Goal: Task Accomplishment & Management: Complete application form

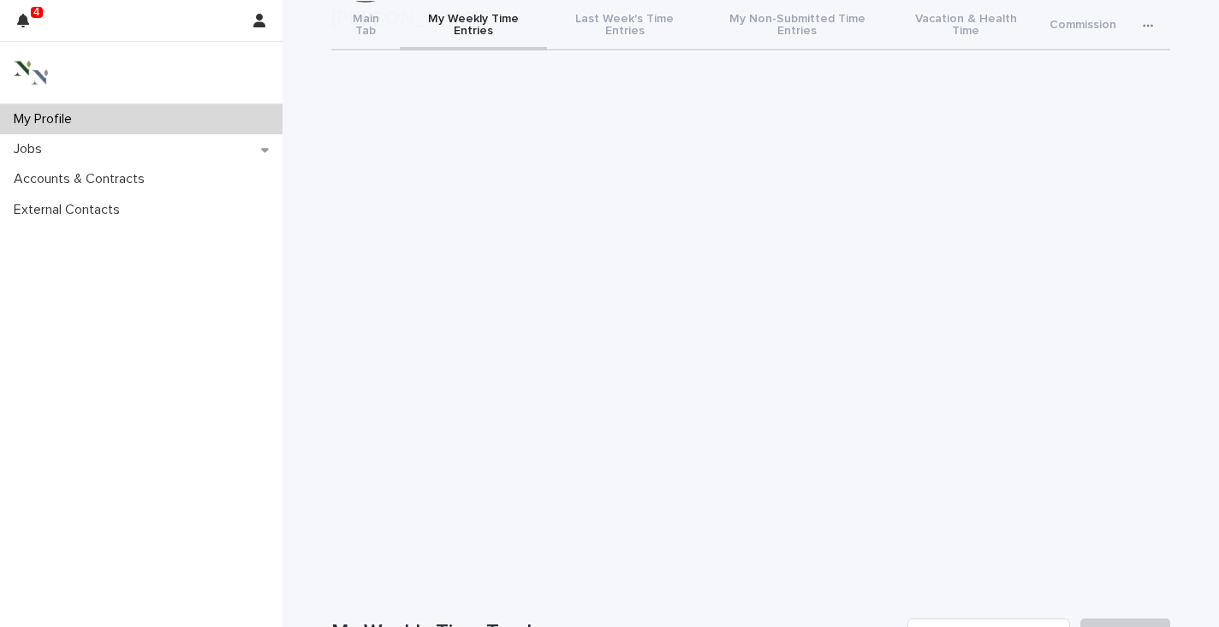
scroll to position [126, 0]
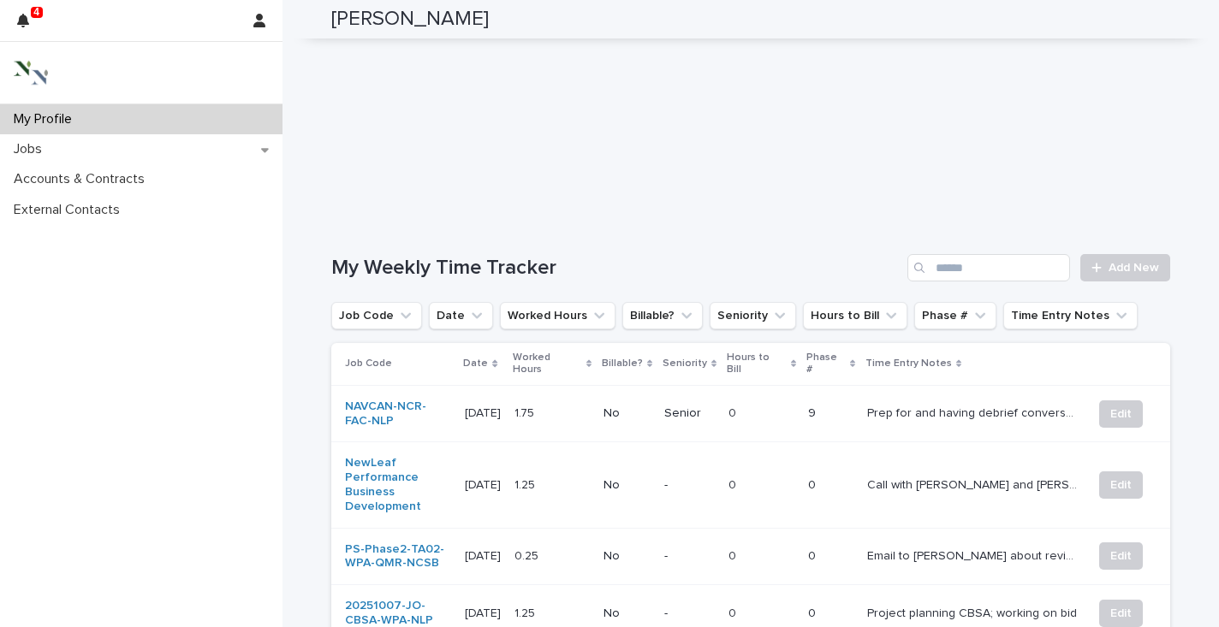
scroll to position [499, 0]
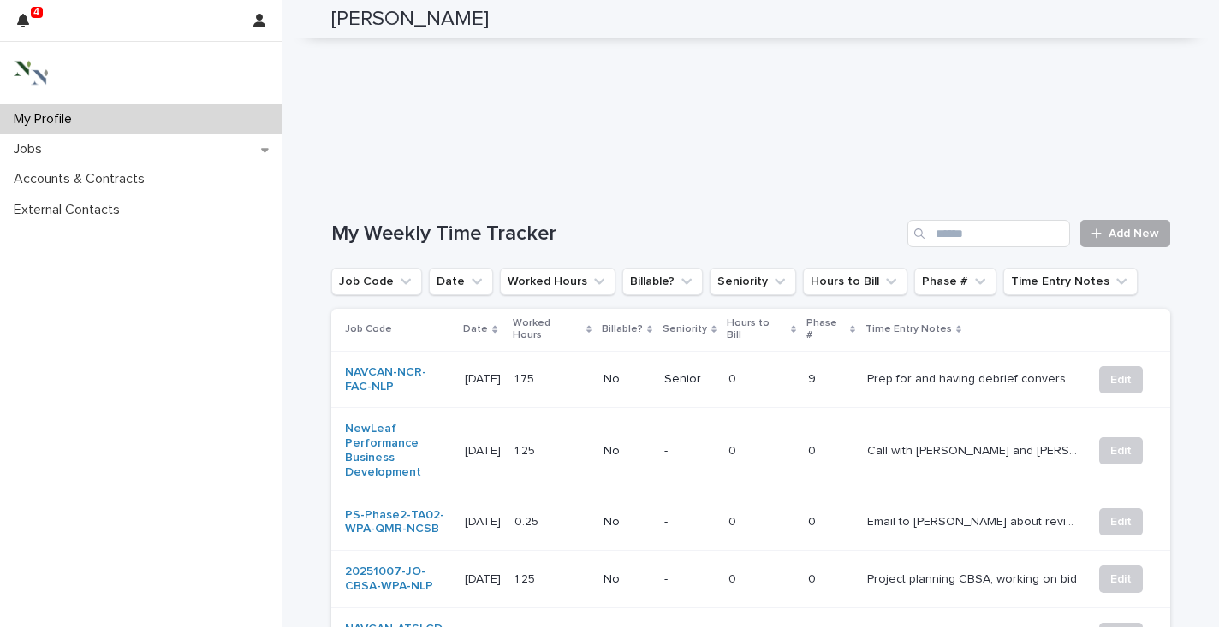
click at [1126, 228] on span "Add New" at bounding box center [1134, 234] width 51 height 12
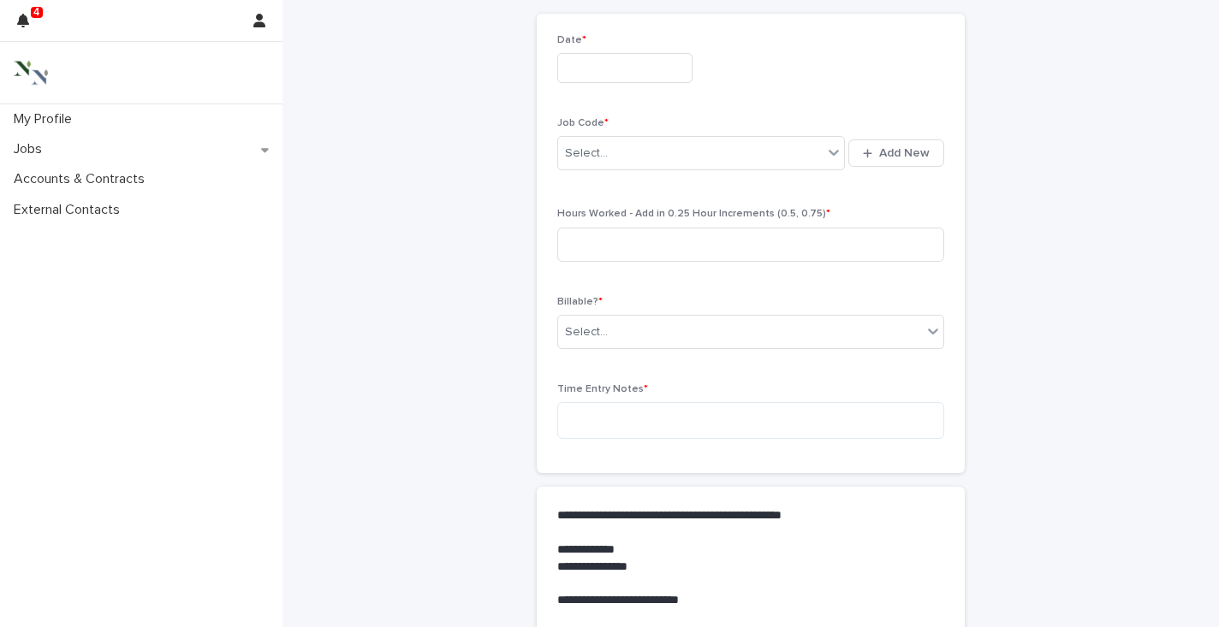
scroll to position [73, 0]
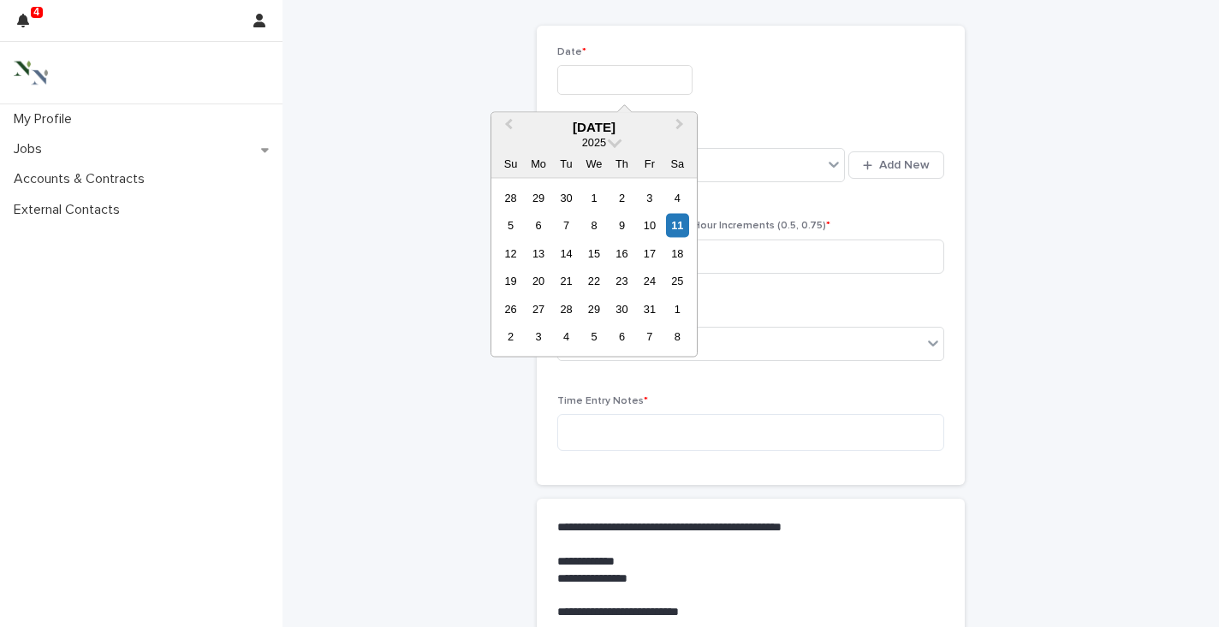
click at [590, 81] on input "text" at bounding box center [624, 80] width 135 height 30
click at [688, 230] on div "11" at bounding box center [677, 225] width 23 height 23
type input "**********"
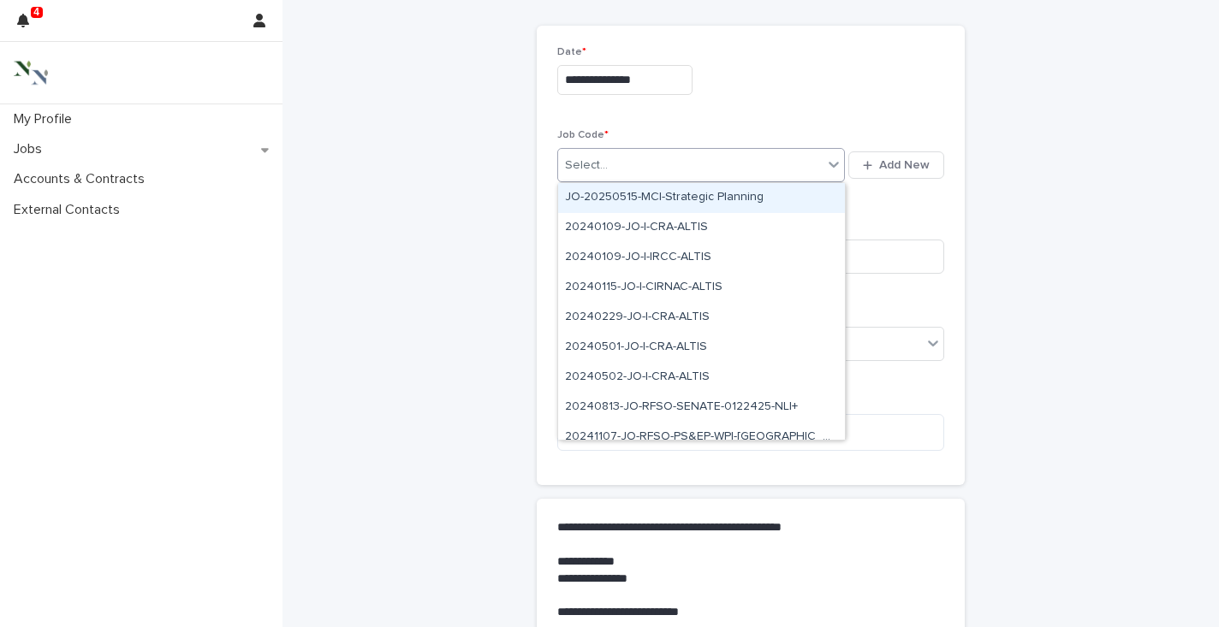
click at [628, 166] on div "Select..." at bounding box center [690, 166] width 265 height 28
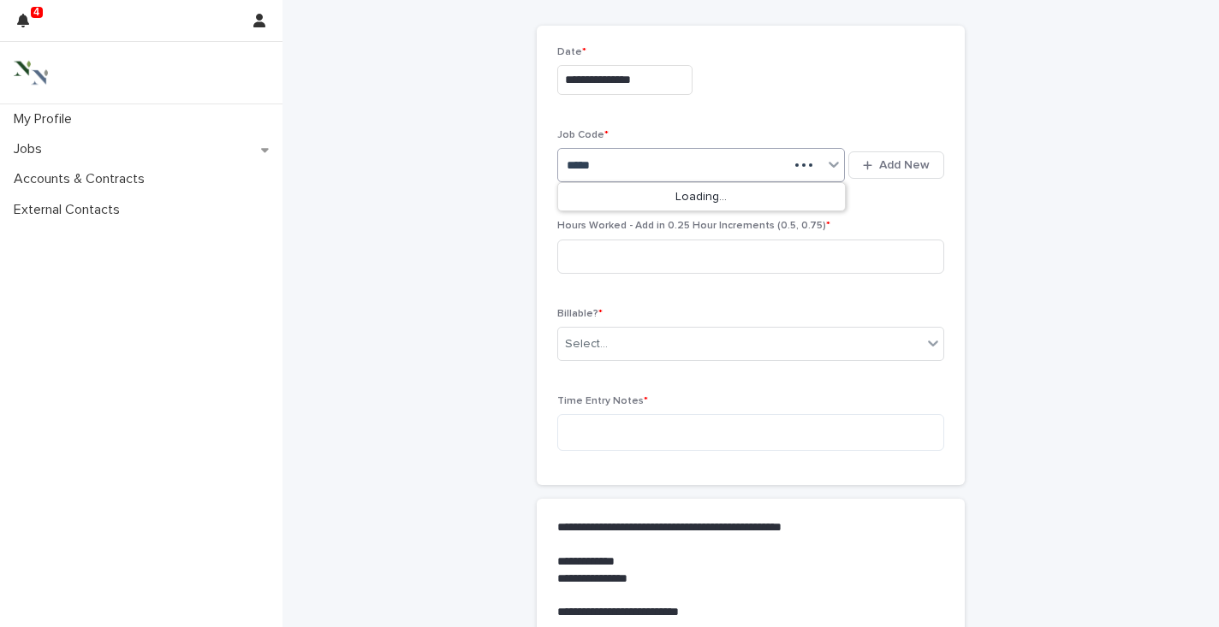
type input "****"
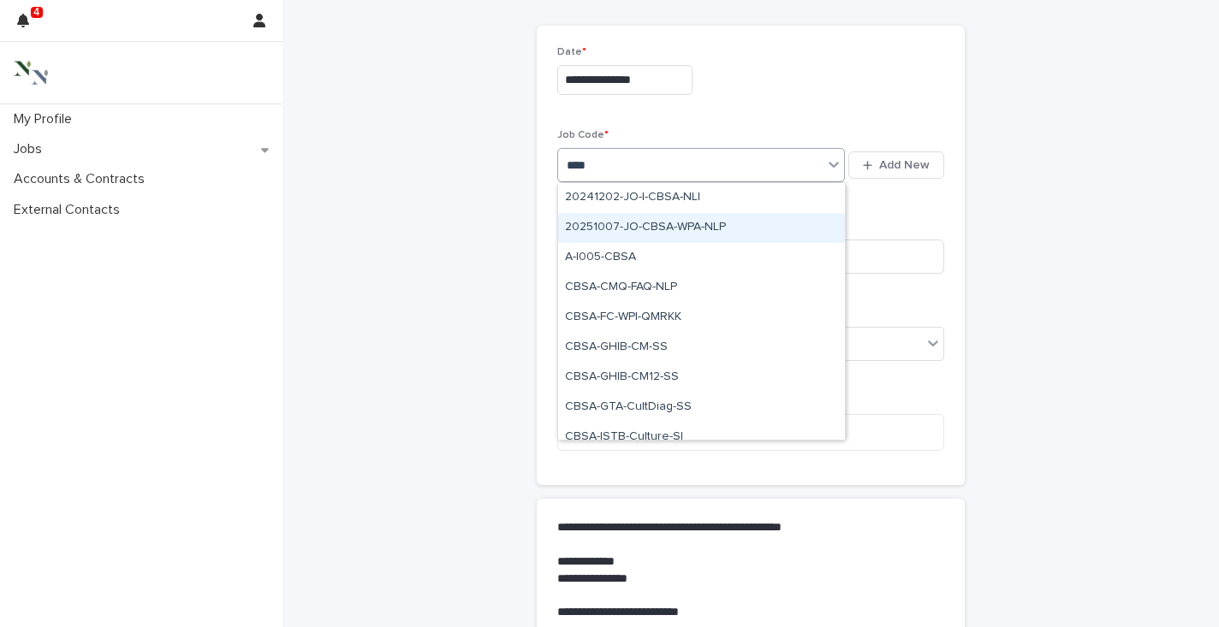
drag, startPoint x: 624, startPoint y: 198, endPoint x: 614, endPoint y: 243, distance: 46.5
click at [610, 231] on div "20251007-JO-CBSA-WPA-NLP" at bounding box center [701, 228] width 287 height 30
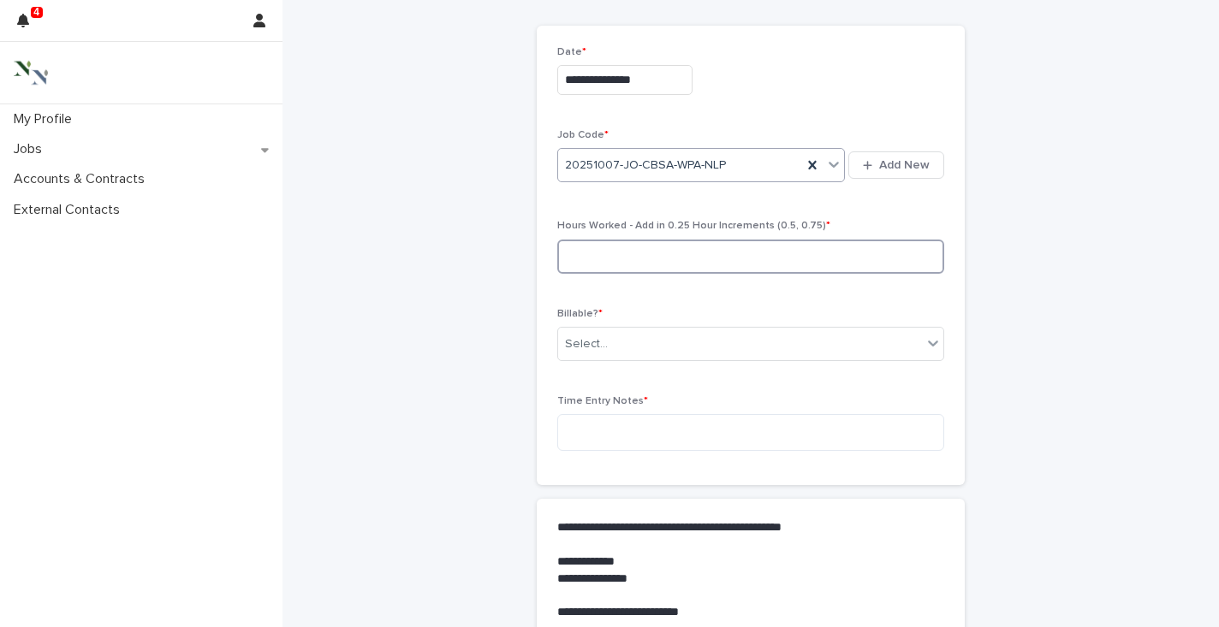
click at [602, 267] on input at bounding box center [750, 257] width 387 height 34
type input "***"
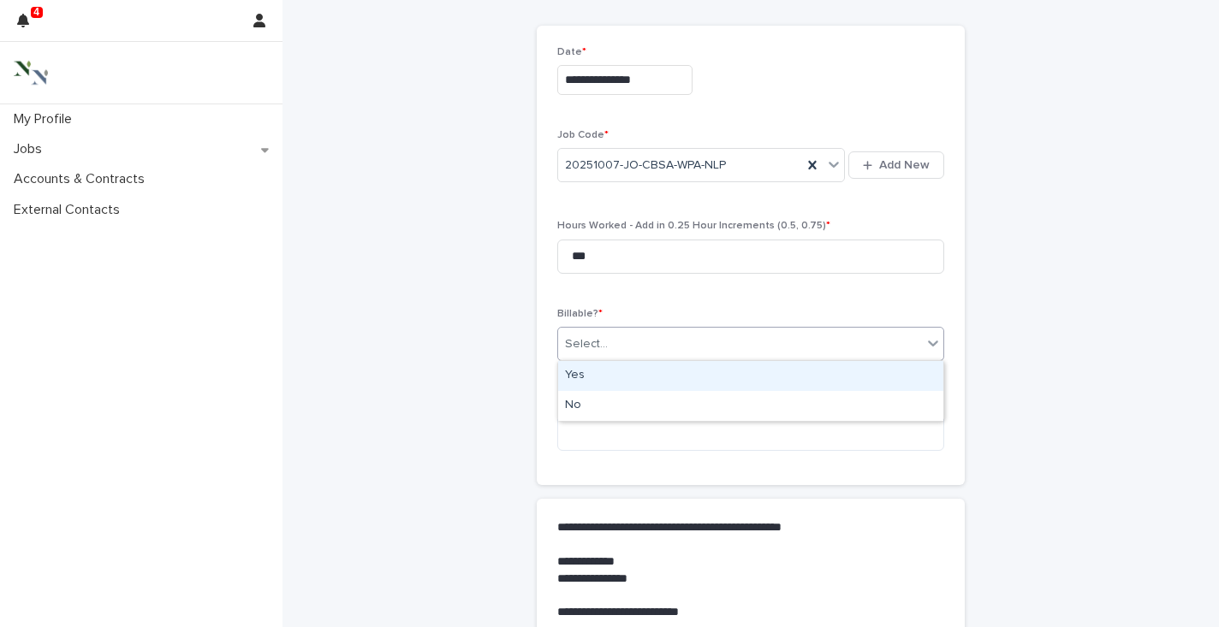
click at [648, 332] on div "Select..." at bounding box center [740, 344] width 364 height 28
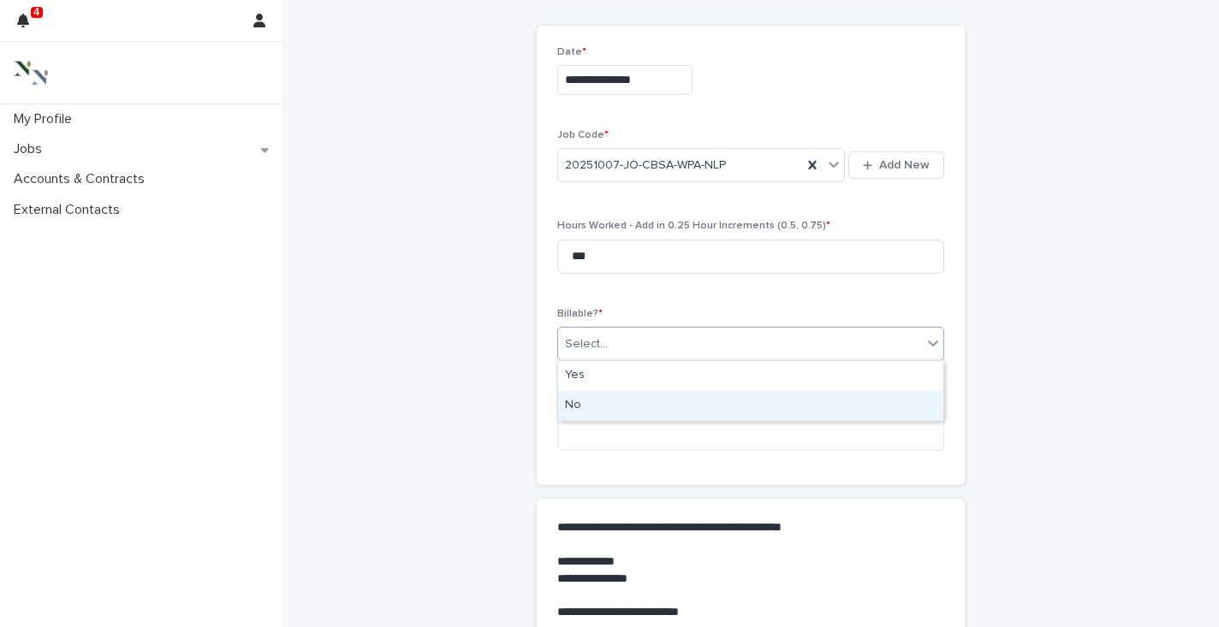
click at [585, 406] on div "No" at bounding box center [750, 406] width 385 height 30
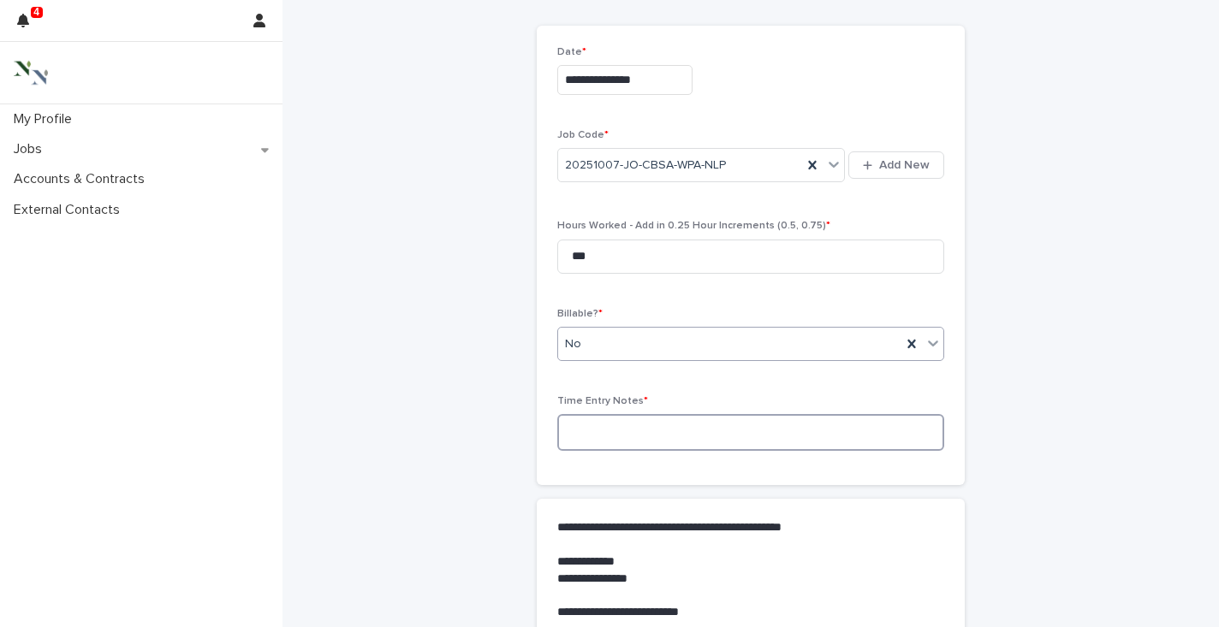
click at [584, 422] on textarea at bounding box center [750, 432] width 387 height 37
type textarea "*"
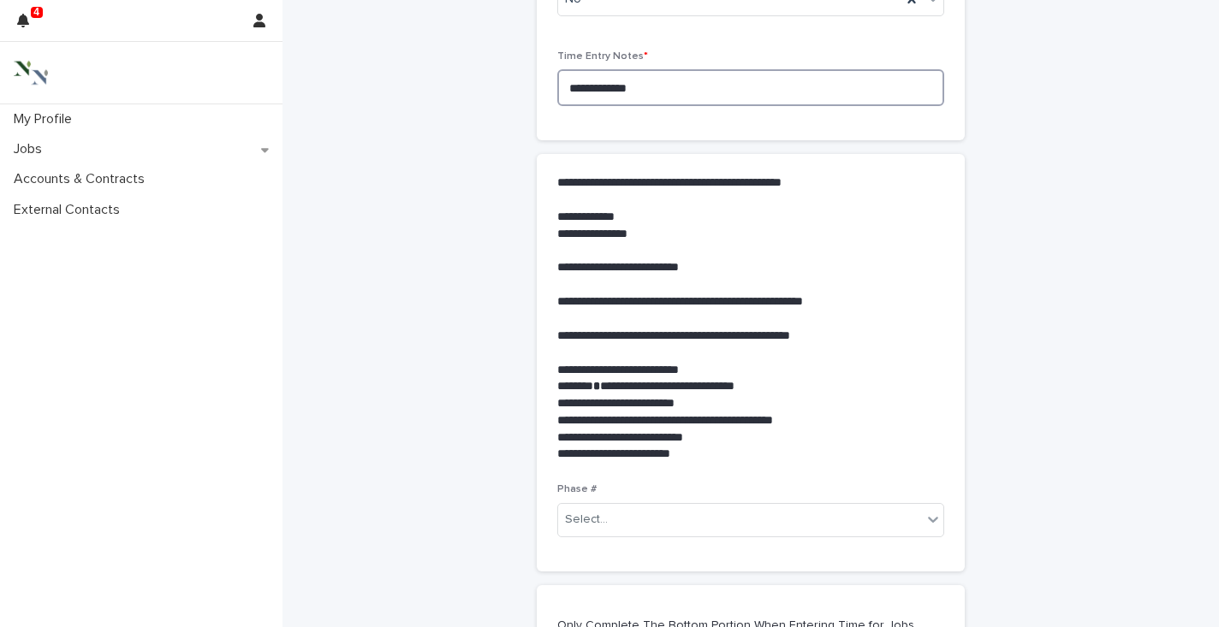
scroll to position [421, 0]
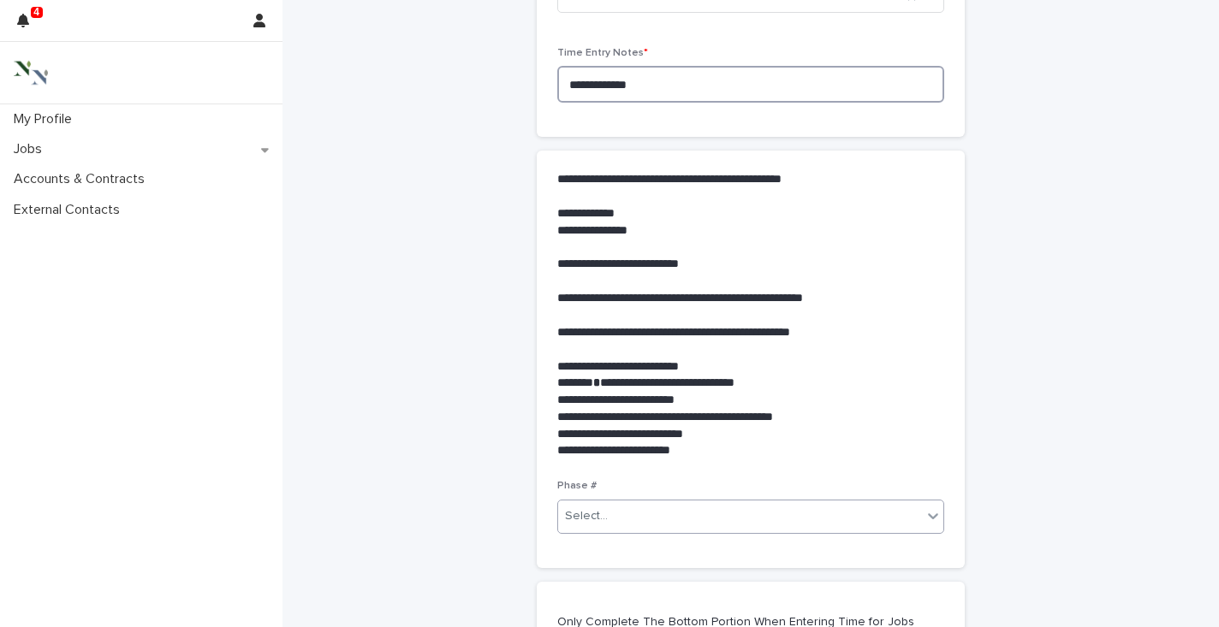
type textarea "**********"
click at [572, 521] on div "Select..." at bounding box center [586, 517] width 43 height 18
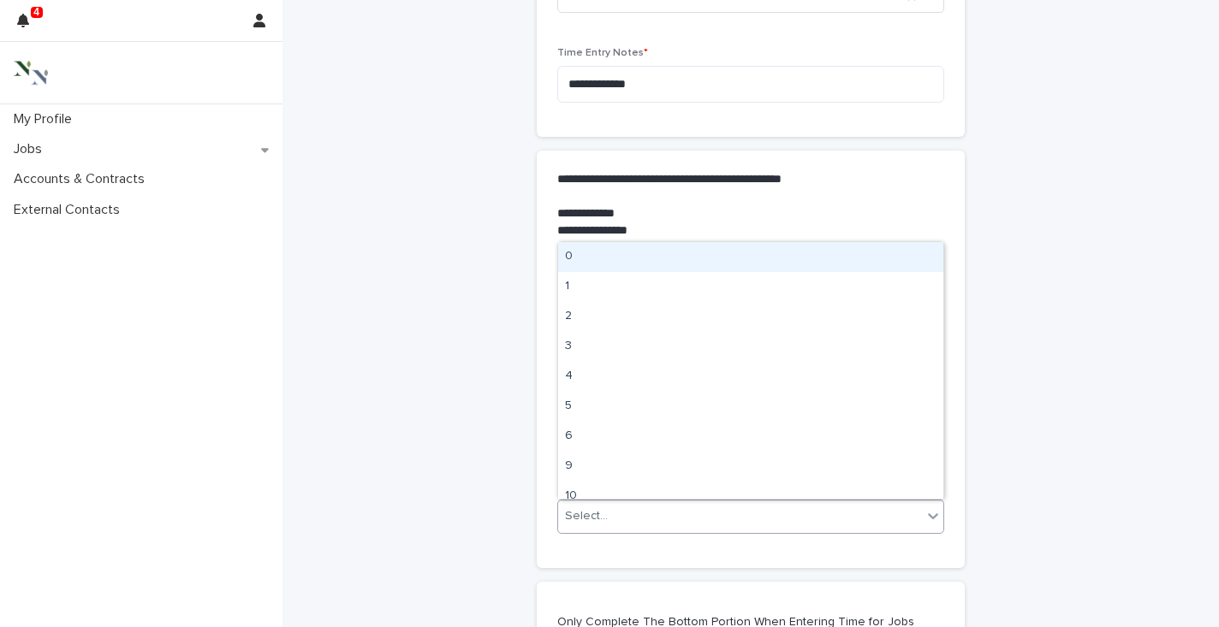
click at [586, 260] on div "0" at bounding box center [750, 257] width 385 height 30
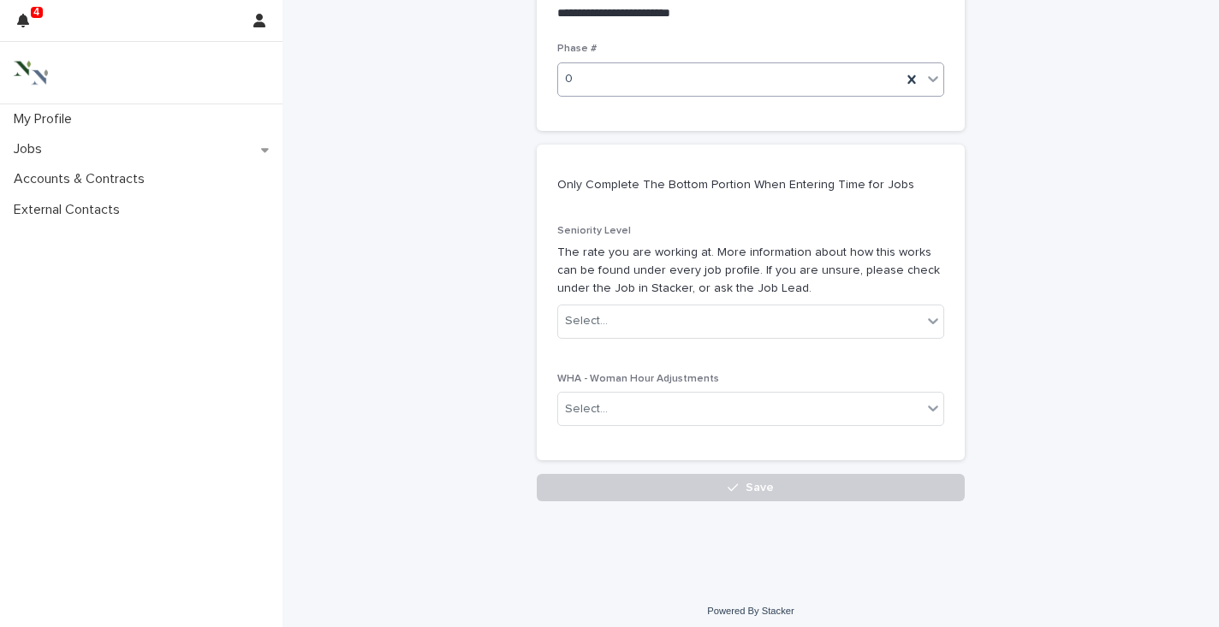
scroll to position [868, 0]
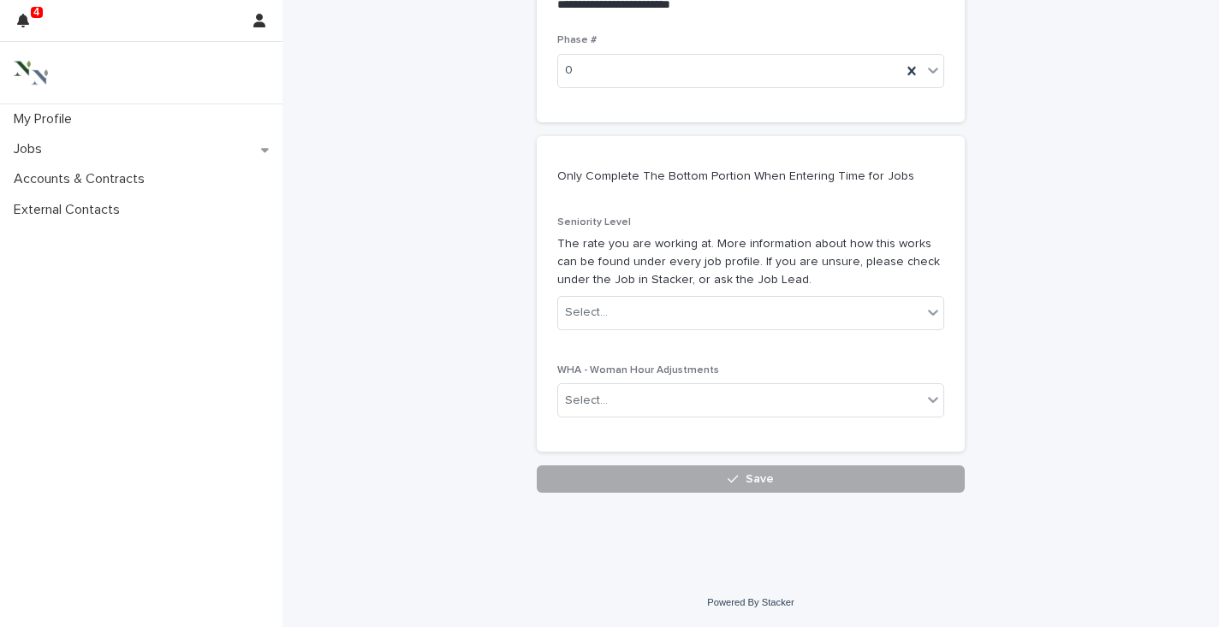
click at [889, 485] on button "Save" at bounding box center [751, 479] width 428 height 27
